Goal: Task Accomplishment & Management: Complete application form

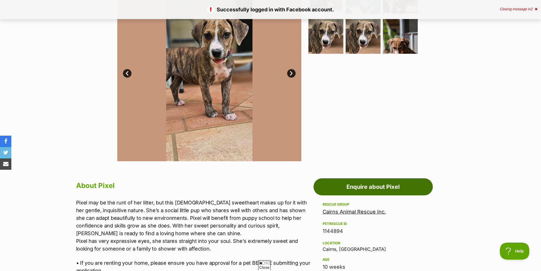
scroll to position [142, 0]
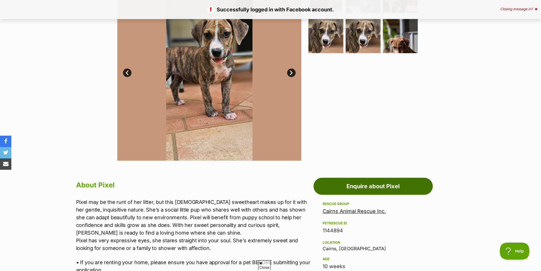
click link "Enquire about Pixel"
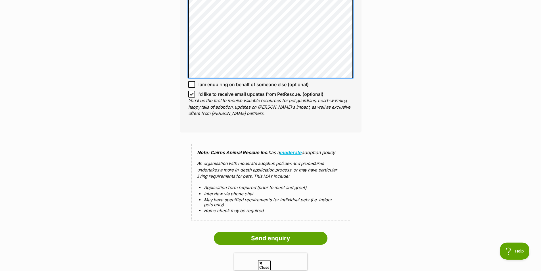
scroll to position [397, 0]
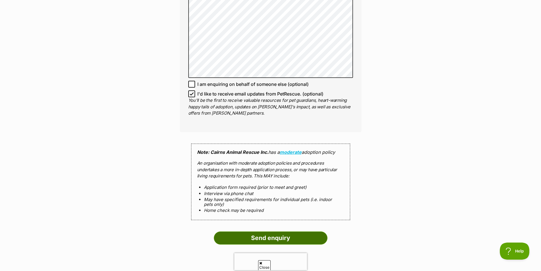
click at [267, 231] on input "Send enquiry" at bounding box center [271, 237] width 114 height 13
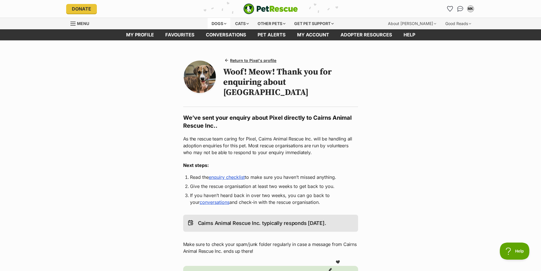
click at [218, 22] on div "Dogs" at bounding box center [219, 23] width 23 height 11
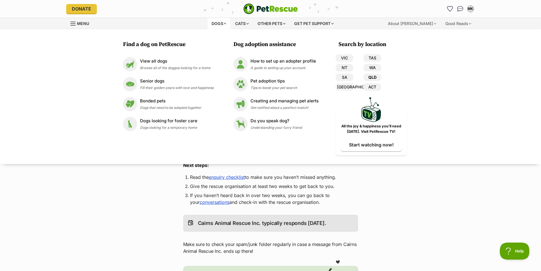
click at [374, 76] on link "QLD" at bounding box center [373, 77] width 18 height 7
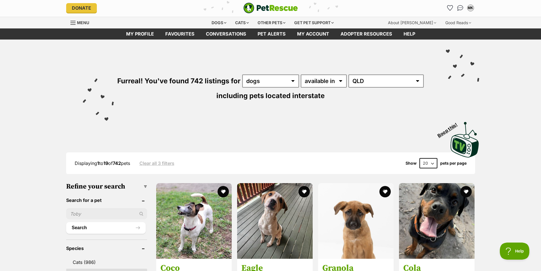
scroll to position [0, 0]
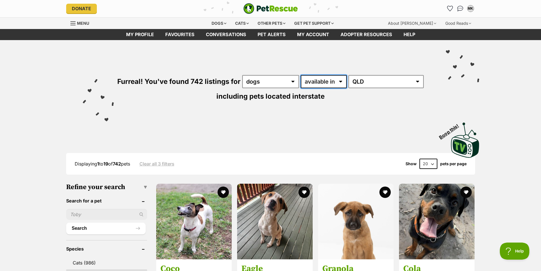
click at [343, 82] on select "available in located in" at bounding box center [324, 81] width 46 height 13
click at [281, 78] on select "any type of pet cats dogs other pets" at bounding box center [270, 81] width 57 height 13
click at [386, 80] on select "[GEOGRAPHIC_DATA] [GEOGRAPHIC_DATA] [GEOGRAPHIC_DATA] [GEOGRAPHIC_DATA] [GEOGRA…" at bounding box center [386, 81] width 75 height 13
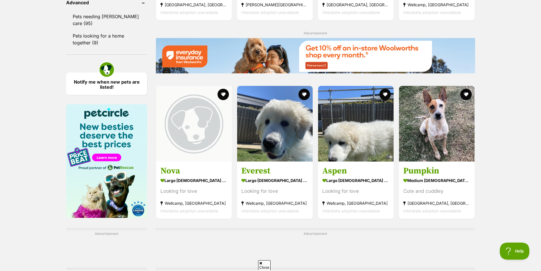
scroll to position [766, 0]
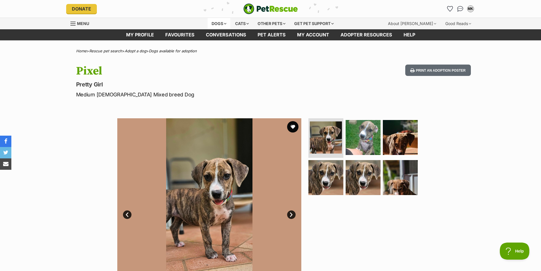
click at [216, 24] on div "Dogs" at bounding box center [219, 23] width 23 height 11
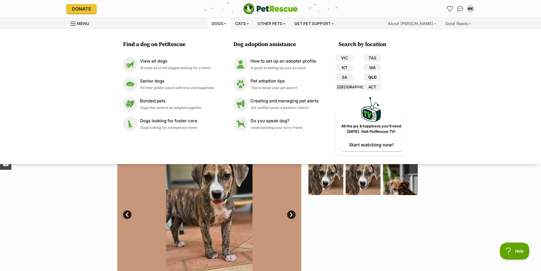
click at [372, 77] on link "QLD" at bounding box center [373, 77] width 18 height 7
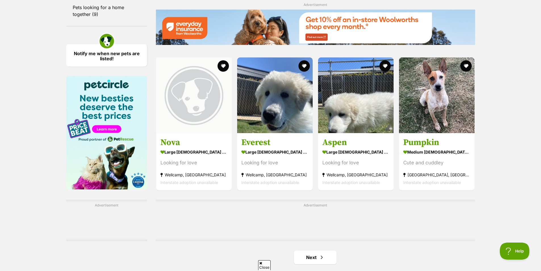
scroll to position [795, 0]
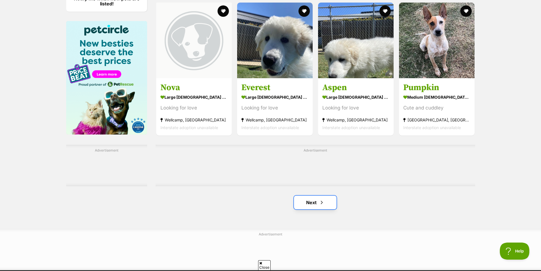
click at [315, 205] on link "Next" at bounding box center [315, 202] width 43 height 14
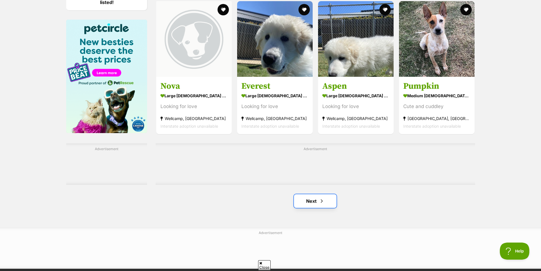
scroll to position [851, 0]
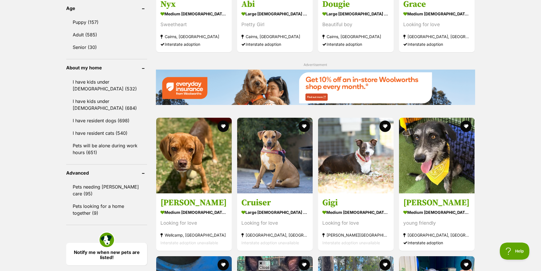
scroll to position [596, 0]
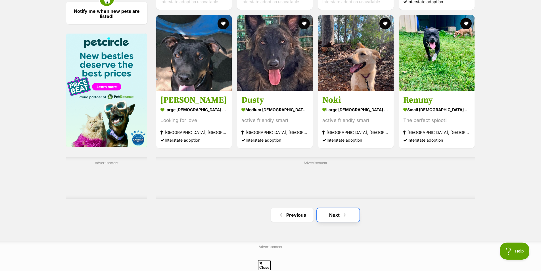
click at [334, 220] on link "Next" at bounding box center [338, 215] width 43 height 14
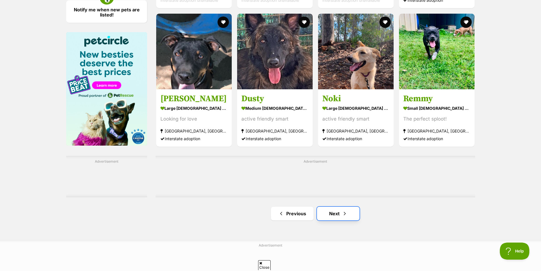
scroll to position [841, 0]
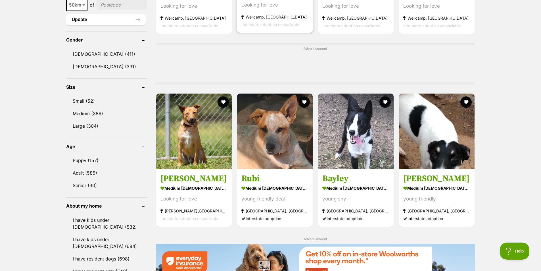
scroll to position [458, 0]
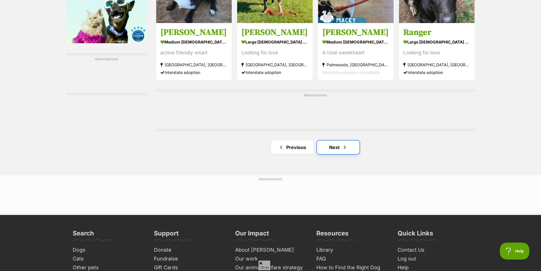
click at [334, 151] on link "Next" at bounding box center [338, 147] width 43 height 14
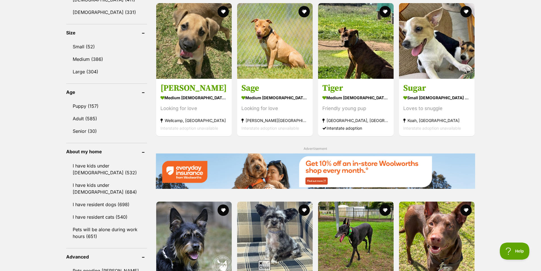
scroll to position [512, 0]
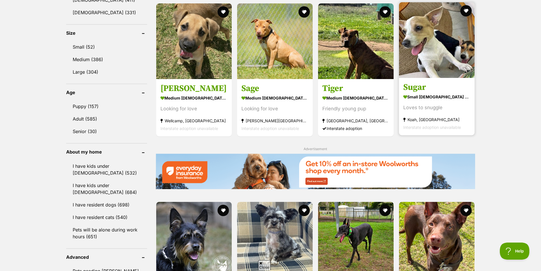
click at [433, 53] on img at bounding box center [437, 40] width 76 height 76
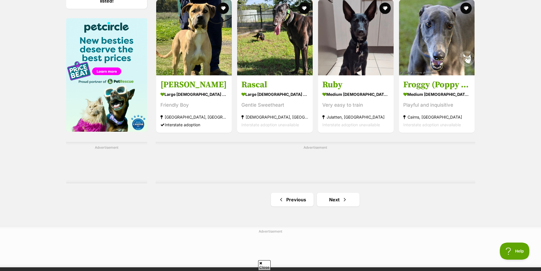
scroll to position [852, 0]
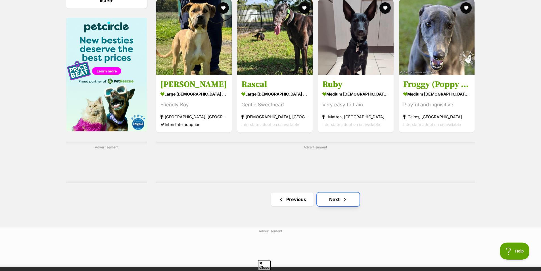
click at [336, 201] on link "Next" at bounding box center [338, 199] width 43 height 14
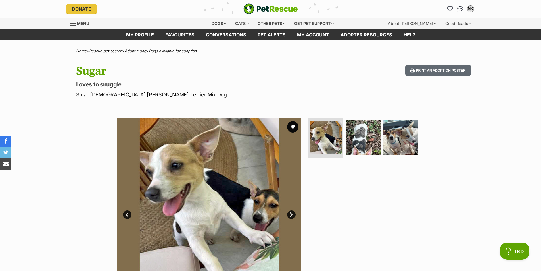
click at [292, 213] on link "Next" at bounding box center [291, 214] width 9 height 9
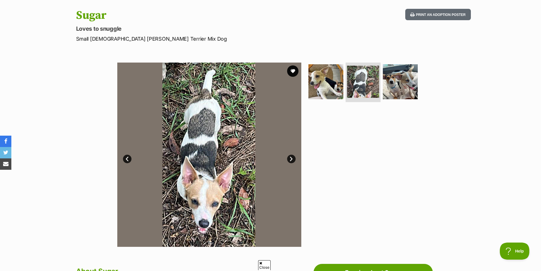
scroll to position [56, 0]
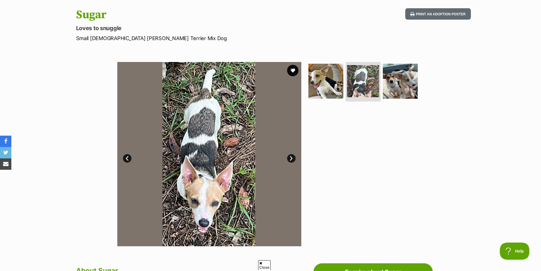
click at [287, 158] on link "Next" at bounding box center [291, 158] width 9 height 9
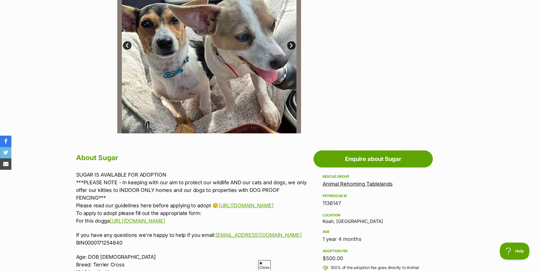
scroll to position [169, 0]
click at [291, 44] on link "Next" at bounding box center [291, 45] width 9 height 9
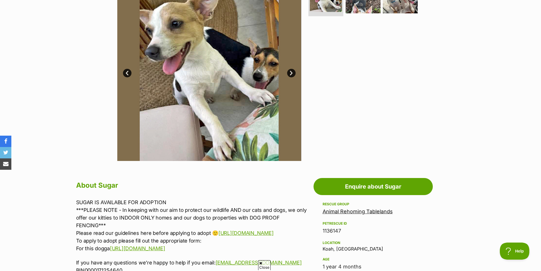
scroll to position [141, 0]
click at [292, 73] on link "Next" at bounding box center [291, 73] width 9 height 9
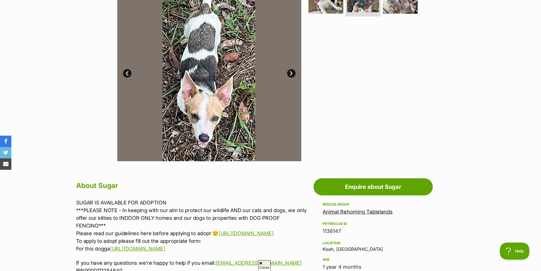
click at [292, 73] on link "Next" at bounding box center [291, 73] width 9 height 9
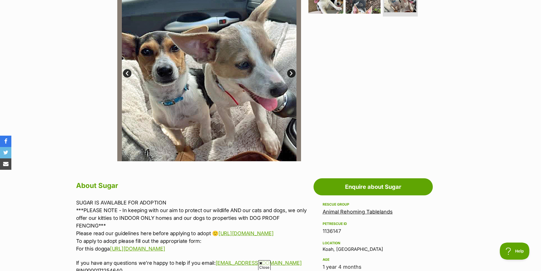
click at [292, 73] on link "Next" at bounding box center [291, 73] width 9 height 9
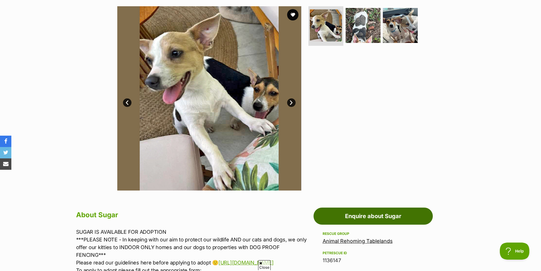
scroll to position [112, 0]
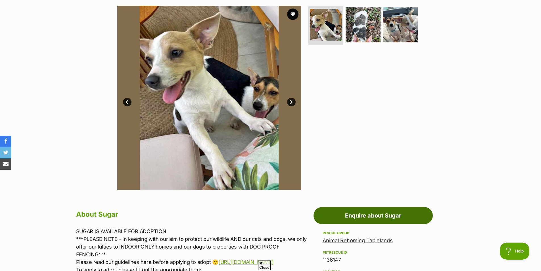
click at [365, 214] on link "Enquire about Sugar" at bounding box center [373, 215] width 119 height 17
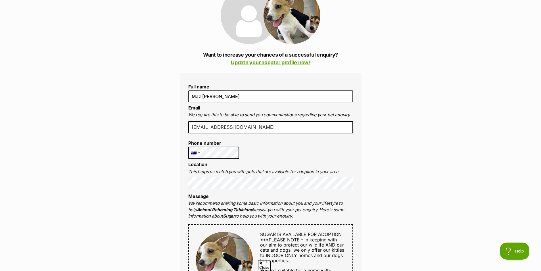
scroll to position [85, 0]
drag, startPoint x: 252, startPoint y: 126, endPoint x: 181, endPoint y: 120, distance: 71.8
click at [181, 120] on div "Full name Maz Klansek Email We require this to be able to send you communicatio…" at bounding box center [271, 257] width 182 height 371
type input "mary_klansek@y7mail.com"
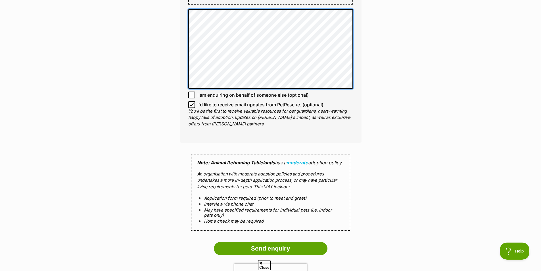
scroll to position [397, 0]
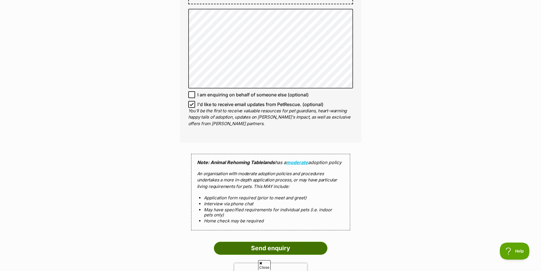
click at [268, 245] on input "Send enquiry" at bounding box center [271, 247] width 114 height 13
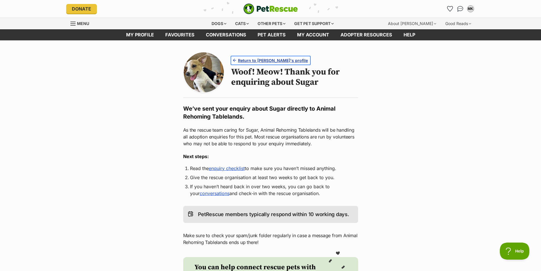
click at [271, 61] on span "Return to [PERSON_NAME]'s profile" at bounding box center [273, 60] width 70 height 6
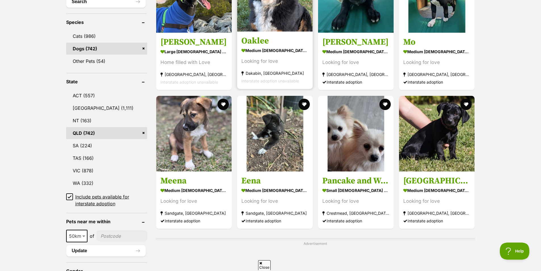
scroll to position [227, 0]
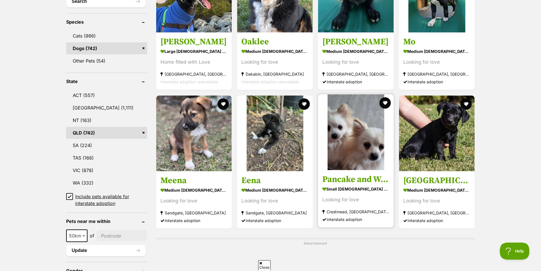
click at [355, 127] on img at bounding box center [356, 132] width 76 height 76
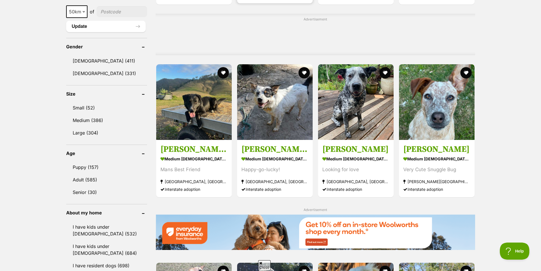
scroll to position [451, 0]
